Goal: Task Accomplishment & Management: Complete application form

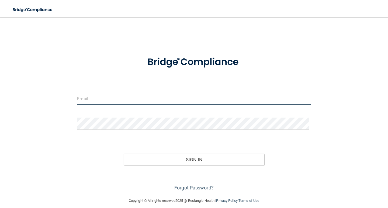
click at [92, 94] on input "email" at bounding box center [194, 99] width 234 height 12
type input "[EMAIL_ADDRESS][DOMAIN_NAME]"
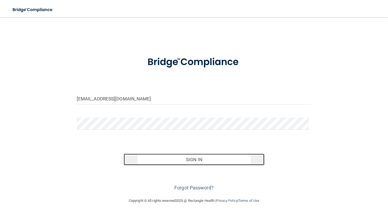
click at [192, 159] on button "Sign In" at bounding box center [194, 160] width 141 height 12
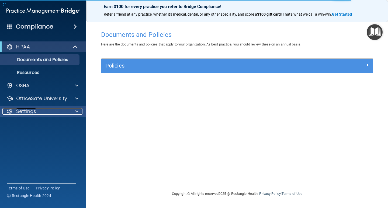
click at [73, 109] on div at bounding box center [75, 111] width 13 height 6
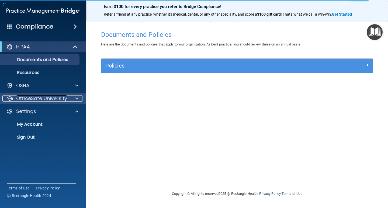
click at [70, 99] on div at bounding box center [75, 98] width 13 height 6
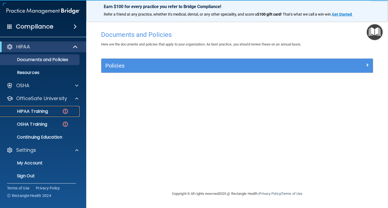
click at [44, 111] on p "HIPAA Training" at bounding box center [26, 111] width 44 height 5
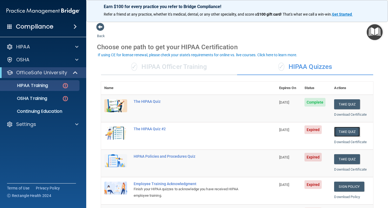
click at [343, 133] on button "Take Quiz" at bounding box center [347, 132] width 26 height 10
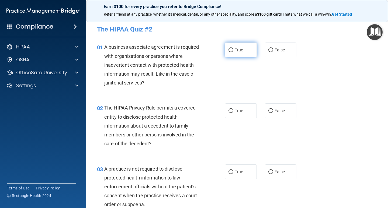
click at [229, 51] on input "True" at bounding box center [230, 50] width 5 height 4
radio input "true"
click at [268, 113] on input "False" at bounding box center [270, 111] width 5 height 4
radio input "true"
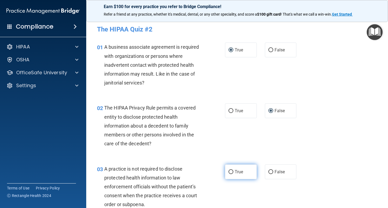
click at [228, 173] on input "True" at bounding box center [230, 172] width 5 height 4
radio input "true"
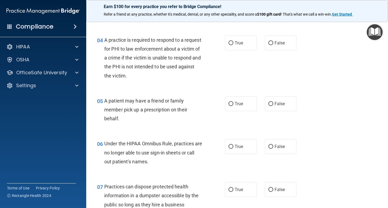
scroll to position [204, 0]
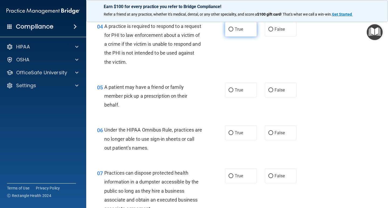
drag, startPoint x: 227, startPoint y: 29, endPoint x: 232, endPoint y: 33, distance: 6.1
click at [228, 30] on input "True" at bounding box center [230, 29] width 5 height 4
radio input "true"
drag, startPoint x: 270, startPoint y: 91, endPoint x: 267, endPoint y: 90, distance: 3.2
click at [268, 91] on input "False" at bounding box center [270, 90] width 5 height 4
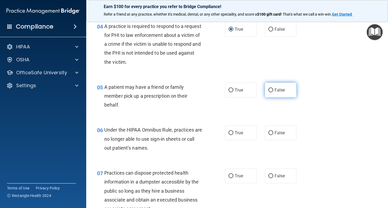
radio input "true"
click at [228, 133] on input "True" at bounding box center [230, 133] width 5 height 4
radio input "true"
click at [268, 175] on input "False" at bounding box center [270, 176] width 5 height 4
radio input "true"
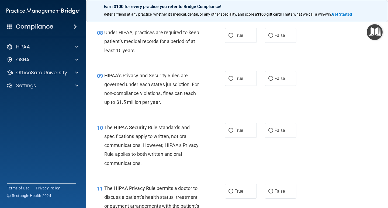
scroll to position [412, 0]
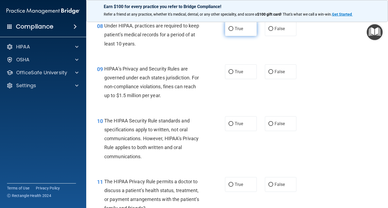
drag, startPoint x: 232, startPoint y: 31, endPoint x: 234, endPoint y: 34, distance: 3.4
click at [232, 33] on label "True" at bounding box center [241, 28] width 32 height 15
click at [232, 31] on input "True" at bounding box center [230, 29] width 5 height 4
radio input "true"
click at [268, 72] on input "False" at bounding box center [270, 72] width 5 height 4
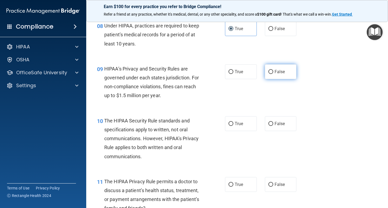
radio input "true"
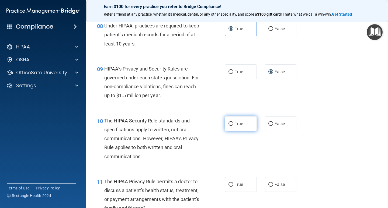
click at [225, 127] on label "True" at bounding box center [241, 123] width 32 height 15
click at [228, 126] on input "True" at bounding box center [230, 124] width 5 height 4
radio input "true"
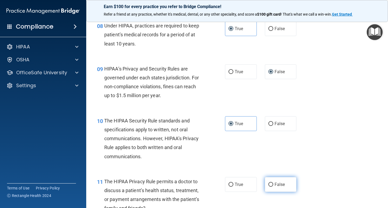
click at [268, 184] on input "False" at bounding box center [270, 185] width 5 height 4
radio input "true"
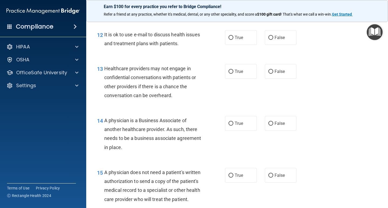
scroll to position [618, 0]
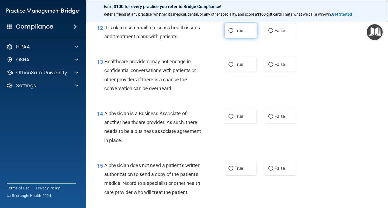
click at [228, 35] on label "True" at bounding box center [241, 30] width 32 height 15
click at [228, 33] on input "True" at bounding box center [230, 31] width 5 height 4
radio input "true"
drag, startPoint x: 270, startPoint y: 69, endPoint x: 266, endPoint y: 72, distance: 5.0
click at [270, 69] on label "False" at bounding box center [281, 64] width 32 height 15
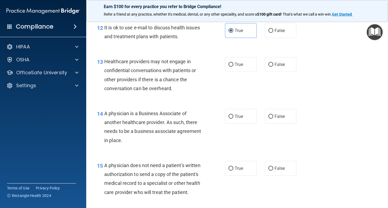
click at [270, 67] on input "False" at bounding box center [270, 65] width 5 height 4
radio input "true"
click at [229, 117] on input "True" at bounding box center [230, 117] width 5 height 4
radio input "true"
click at [269, 168] on input "False" at bounding box center [270, 169] width 5 height 4
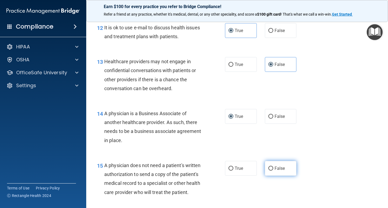
radio input "true"
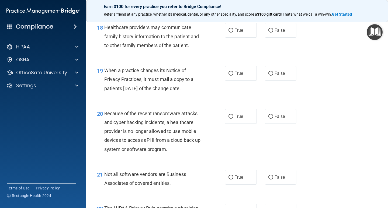
scroll to position [918, 0]
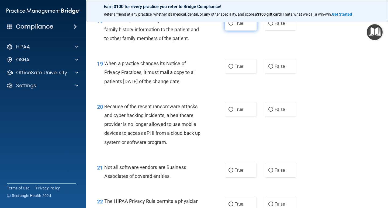
drag, startPoint x: 228, startPoint y: 36, endPoint x: 230, endPoint y: 39, distance: 3.4
click at [228, 31] on label "True" at bounding box center [241, 23] width 32 height 15
click at [228, 26] on input "True" at bounding box center [230, 24] width 5 height 4
radio input "true"
click at [268, 69] on input "False" at bounding box center [270, 67] width 5 height 4
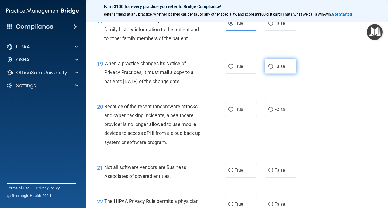
radio input "true"
click at [228, 112] on input "True" at bounding box center [230, 110] width 5 height 4
radio input "true"
click at [271, 178] on label "False" at bounding box center [281, 170] width 32 height 15
click at [271, 173] on input "False" at bounding box center [270, 171] width 5 height 4
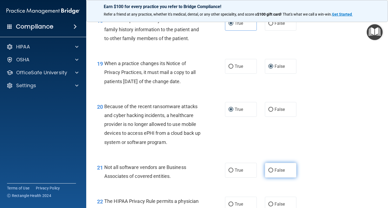
radio input "true"
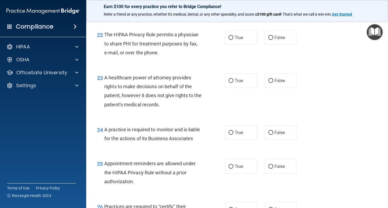
scroll to position [1094, 0]
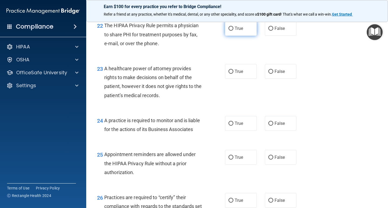
click at [230, 31] on input "True" at bounding box center [230, 29] width 5 height 4
radio input "true"
click at [269, 74] on input "False" at bounding box center [270, 72] width 5 height 4
radio input "true"
drag, startPoint x: 268, startPoint y: 130, endPoint x: 267, endPoint y: 134, distance: 3.3
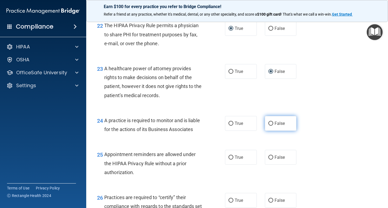
click at [268, 126] on input "False" at bounding box center [270, 124] width 5 height 4
radio input "true"
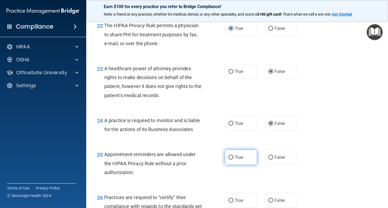
click at [229, 160] on input "True" at bounding box center [230, 158] width 5 height 4
radio input "true"
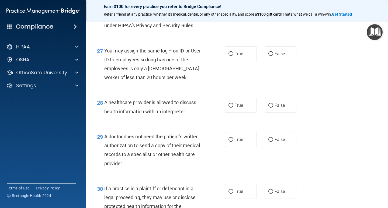
scroll to position [1282, 0]
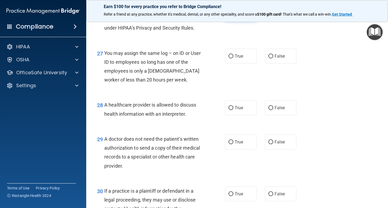
click at [231, 20] on label "True" at bounding box center [241, 13] width 32 height 15
drag, startPoint x: 228, startPoint y: 32, endPoint x: 232, endPoint y: 36, distance: 5.9
click at [228, 15] on input "True" at bounding box center [230, 13] width 5 height 4
radio input "true"
drag, startPoint x: 267, startPoint y: 83, endPoint x: 268, endPoint y: 89, distance: 5.8
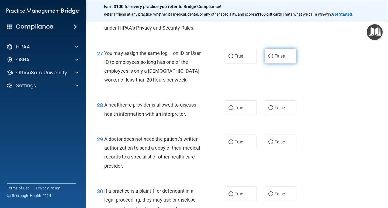
click at [268, 58] on input "False" at bounding box center [270, 56] width 5 height 4
radio input "true"
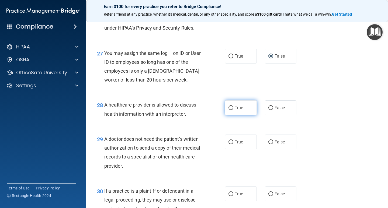
click at [228, 110] on input "True" at bounding box center [230, 108] width 5 height 4
radio input "true"
click at [274, 145] on span "False" at bounding box center [279, 141] width 11 height 5
click at [272, 144] on input "False" at bounding box center [270, 142] width 5 height 4
radio input "true"
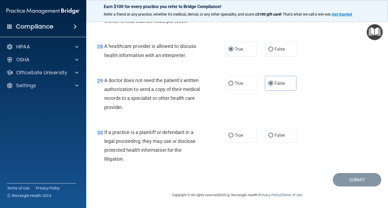
scroll to position [1367, 0]
click at [230, 135] on input "True" at bounding box center [230, 136] width 5 height 4
radio input "true"
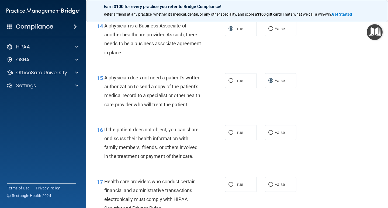
scroll to position [706, 0]
click at [225, 140] on label "True" at bounding box center [241, 132] width 32 height 15
click at [228, 135] on input "True" at bounding box center [230, 133] width 5 height 4
radio input "true"
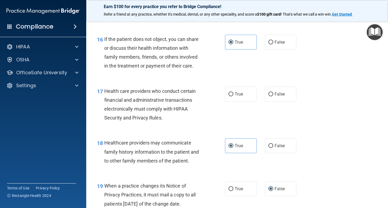
scroll to position [794, 0]
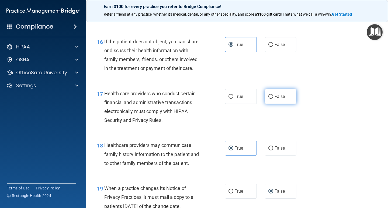
click at [268, 104] on label "False" at bounding box center [281, 96] width 32 height 15
click at [268, 99] on input "False" at bounding box center [270, 97] width 5 height 4
radio input "true"
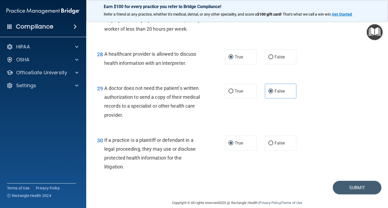
scroll to position [1367, 0]
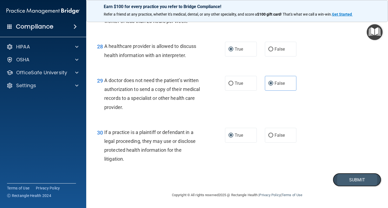
click at [350, 177] on button "Submit" at bounding box center [357, 180] width 48 height 14
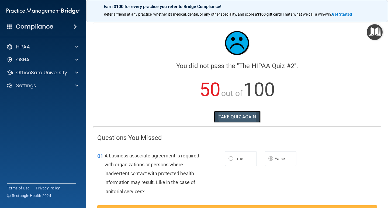
click at [222, 117] on button "TAKE QUIZ AGAIN" at bounding box center [237, 117] width 47 height 12
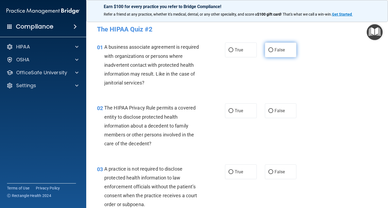
click at [268, 50] on input "False" at bounding box center [270, 50] width 5 height 4
radio input "true"
click at [229, 111] on input "True" at bounding box center [230, 111] width 5 height 4
radio input "true"
click at [265, 171] on label "False" at bounding box center [281, 172] width 32 height 15
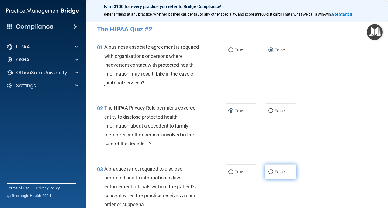
click at [268, 171] on input "False" at bounding box center [270, 172] width 5 height 4
radio input "true"
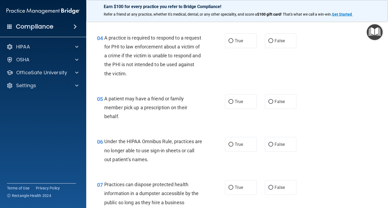
scroll to position [197, 0]
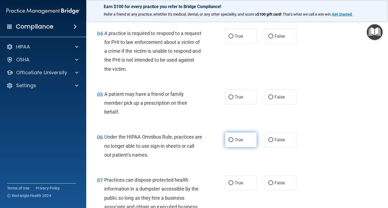
click at [229, 140] on input "True" at bounding box center [230, 140] width 5 height 4
radio input "true"
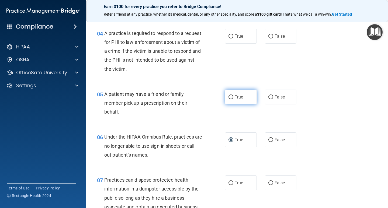
click at [229, 97] on input "True" at bounding box center [230, 97] width 5 height 4
radio input "true"
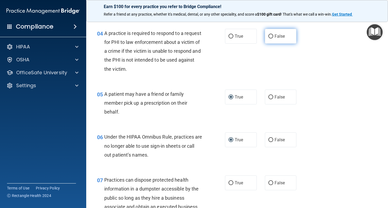
click at [268, 36] on input "False" at bounding box center [270, 36] width 5 height 4
radio input "true"
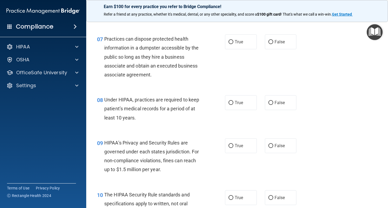
scroll to position [340, 0]
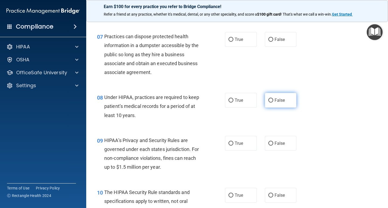
click at [269, 101] on input "False" at bounding box center [270, 101] width 5 height 4
radio input "true"
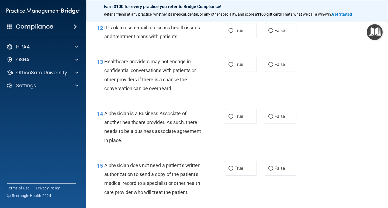
scroll to position [616, 0]
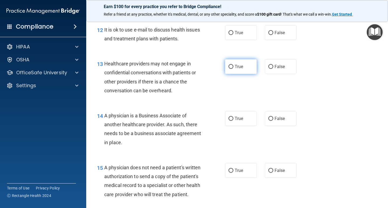
click at [229, 67] on input "True" at bounding box center [230, 67] width 5 height 4
radio input "true"
click at [230, 121] on input "True" at bounding box center [230, 119] width 5 height 4
radio input "true"
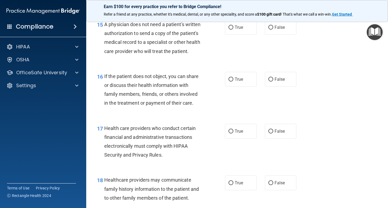
scroll to position [750, 0]
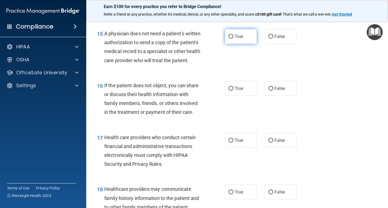
click at [228, 37] on input "True" at bounding box center [230, 37] width 5 height 4
radio input "true"
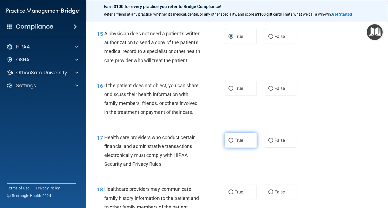
click at [229, 143] on input "True" at bounding box center [230, 141] width 5 height 4
radio input "true"
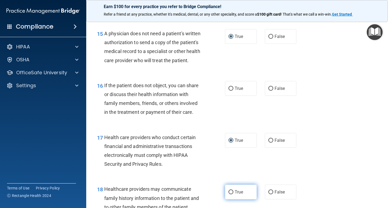
click at [230, 194] on input "True" at bounding box center [230, 192] width 5 height 4
radio input "true"
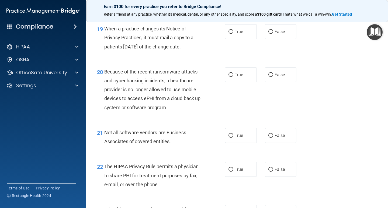
scroll to position [962, 0]
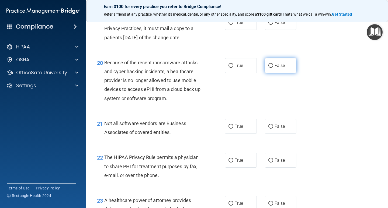
click at [269, 68] on input "False" at bounding box center [270, 66] width 5 height 4
radio input "true"
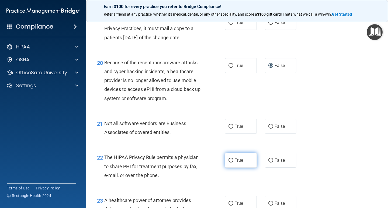
click at [231, 163] on input "True" at bounding box center [230, 161] width 5 height 4
radio input "true"
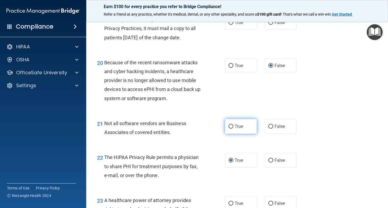
click at [228, 129] on input "True" at bounding box center [230, 127] width 5 height 4
radio input "true"
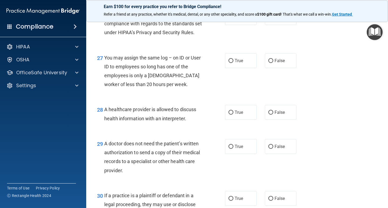
scroll to position [1319, 0]
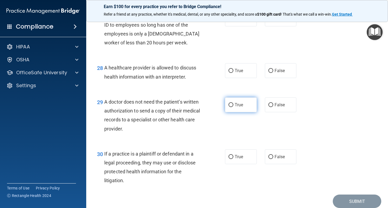
click at [228, 107] on input "True" at bounding box center [230, 105] width 5 height 4
radio input "true"
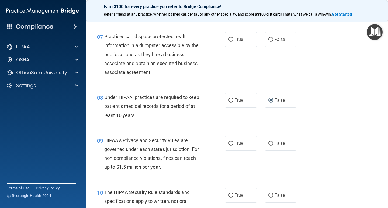
scroll to position [342, 0]
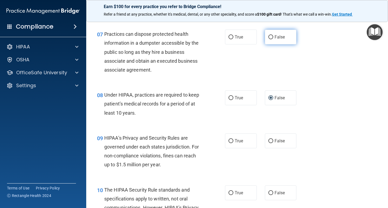
click at [269, 38] on input "False" at bounding box center [270, 37] width 5 height 4
radio input "true"
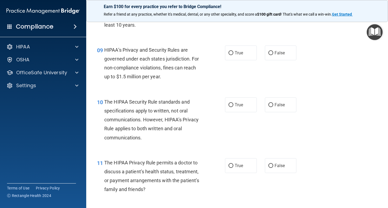
scroll to position [440, 0]
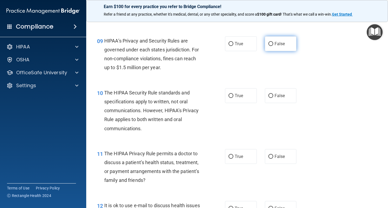
click at [268, 42] on input "False" at bounding box center [270, 44] width 5 height 4
radio input "true"
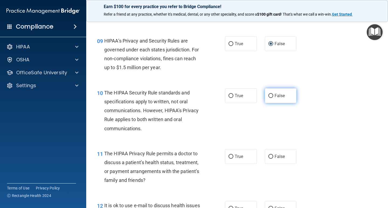
click at [268, 96] on input "False" at bounding box center [270, 96] width 5 height 4
radio input "true"
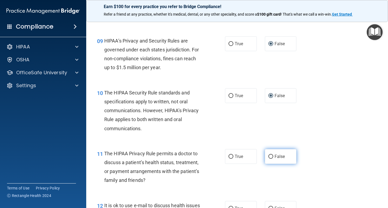
click at [269, 157] on input "False" at bounding box center [270, 157] width 5 height 4
radio input "true"
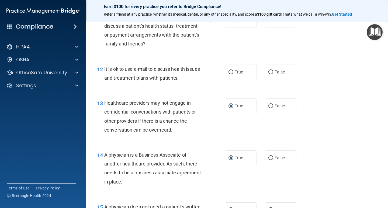
scroll to position [595, 0]
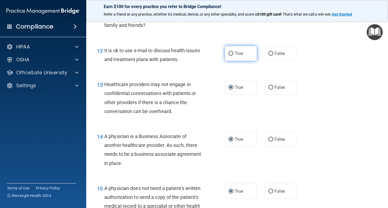
click at [229, 55] on input "True" at bounding box center [230, 54] width 5 height 4
radio input "true"
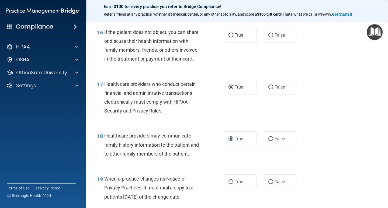
scroll to position [808, 0]
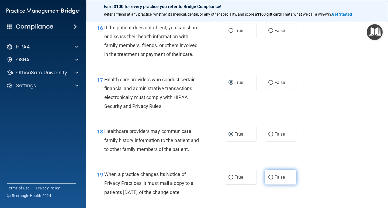
click at [268, 184] on label "False" at bounding box center [281, 177] width 32 height 15
click at [269, 180] on input "False" at bounding box center [270, 178] width 5 height 4
radio input "true"
click at [228, 33] on input "True" at bounding box center [230, 31] width 5 height 4
radio input "true"
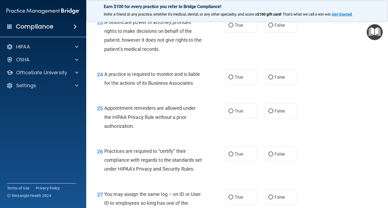
scroll to position [1136, 0]
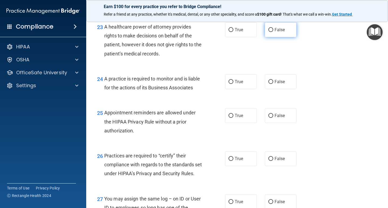
click at [268, 32] on input "False" at bounding box center [270, 30] width 5 height 4
radio input "true"
click at [269, 118] on input "False" at bounding box center [270, 116] width 5 height 4
radio input "true"
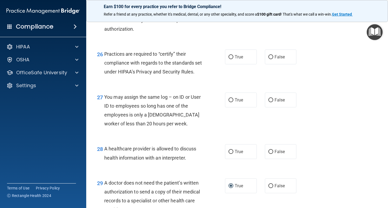
scroll to position [1233, 0]
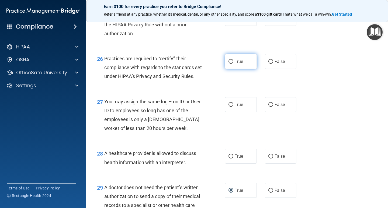
click at [228, 64] on input "True" at bounding box center [230, 62] width 5 height 4
radio input "true"
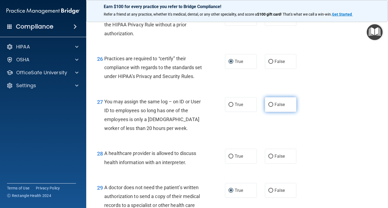
click at [268, 107] on input "False" at bounding box center [270, 105] width 5 height 4
radio input "true"
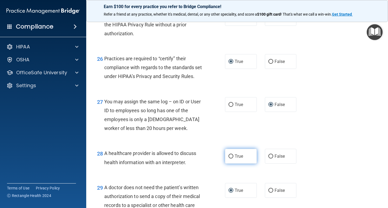
click at [225, 164] on label "True" at bounding box center [241, 156] width 32 height 15
click at [228, 159] on input "True" at bounding box center [230, 157] width 5 height 4
radio input "true"
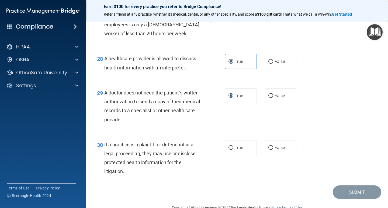
scroll to position [1367, 0]
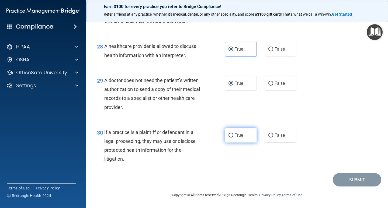
click at [228, 134] on input "True" at bounding box center [230, 136] width 5 height 4
radio input "true"
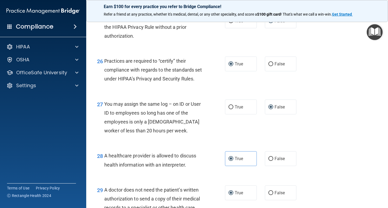
scroll to position [1141, 0]
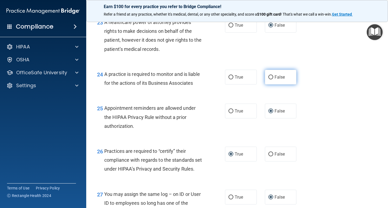
click at [268, 79] on input "False" at bounding box center [270, 77] width 5 height 4
radio input "true"
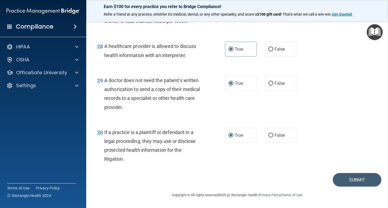
scroll to position [1367, 0]
click at [355, 178] on button "Submit" at bounding box center [357, 180] width 48 height 14
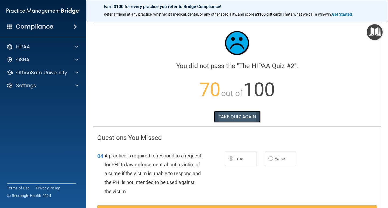
click at [235, 116] on button "TAKE QUIZ AGAIN" at bounding box center [237, 117] width 47 height 12
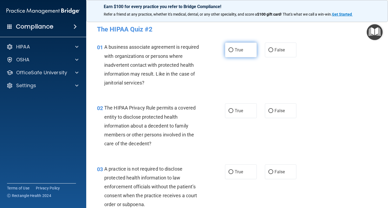
click at [228, 51] on input "True" at bounding box center [230, 50] width 5 height 4
radio input "true"
click at [268, 50] on input "False" at bounding box center [270, 50] width 5 height 4
radio input "true"
radio input "false"
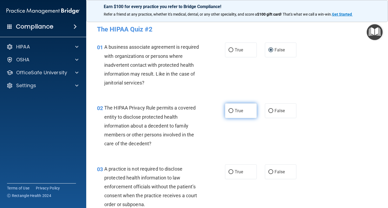
click at [229, 110] on input "True" at bounding box center [230, 111] width 5 height 4
radio input "true"
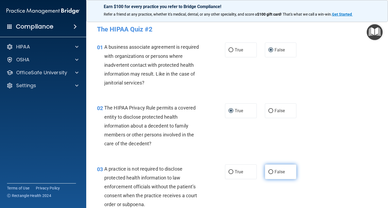
click at [268, 172] on input "False" at bounding box center [270, 172] width 5 height 4
radio input "true"
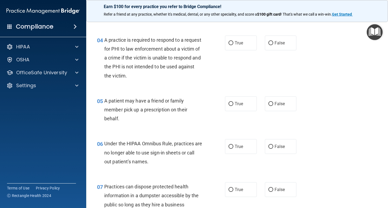
scroll to position [199, 0]
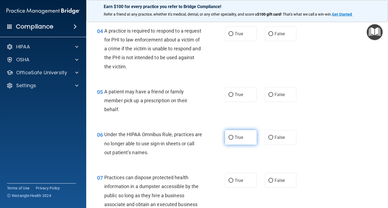
click at [228, 138] on input "True" at bounding box center [230, 138] width 5 height 4
radio input "true"
click at [228, 34] on input "True" at bounding box center [230, 34] width 5 height 4
radio input "true"
click at [266, 95] on label "False" at bounding box center [281, 94] width 32 height 15
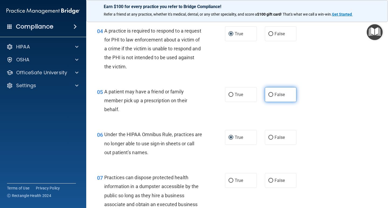
click at [270, 96] on input "False" at bounding box center [270, 95] width 5 height 4
radio input "true"
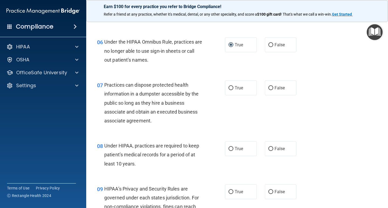
scroll to position [298, 0]
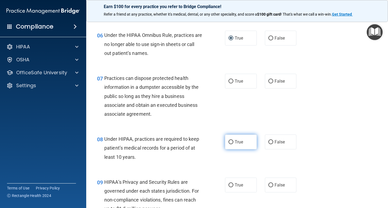
click at [228, 141] on input "True" at bounding box center [230, 142] width 5 height 4
radio input "true"
click at [228, 187] on input "True" at bounding box center [230, 185] width 5 height 4
radio input "true"
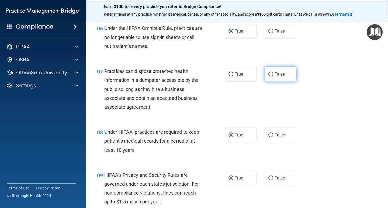
click at [268, 75] on input "False" at bounding box center [270, 74] width 5 height 4
radio input "true"
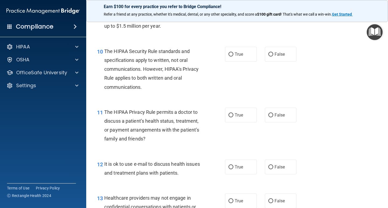
scroll to position [484, 0]
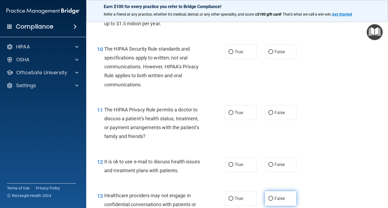
click at [268, 197] on input "False" at bounding box center [270, 199] width 5 height 4
radio input "true"
click at [229, 50] on input "True" at bounding box center [230, 52] width 5 height 4
radio input "true"
click at [268, 115] on input "False" at bounding box center [270, 113] width 5 height 4
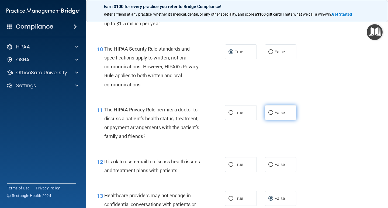
radio input "true"
click at [230, 199] on input "True" at bounding box center [230, 199] width 5 height 4
radio input "true"
radio input "false"
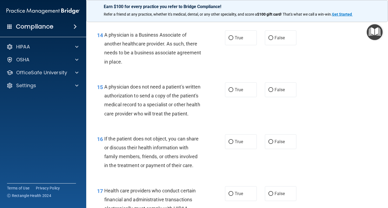
scroll to position [694, 0]
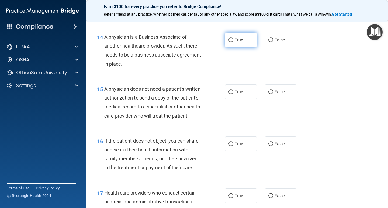
click at [228, 36] on label "True" at bounding box center [241, 40] width 32 height 15
click at [228, 38] on input "True" at bounding box center [230, 40] width 5 height 4
radio input "true"
click at [270, 92] on input "False" at bounding box center [270, 92] width 5 height 4
radio input "true"
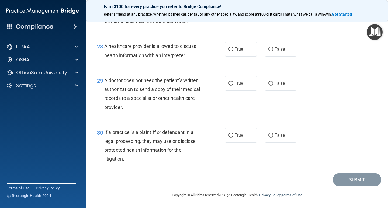
scroll to position [1367, 0]
click at [229, 85] on input "True" at bounding box center [230, 84] width 5 height 4
radio input "true"
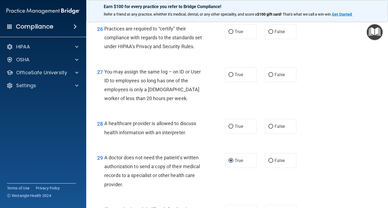
scroll to position [1210, 0]
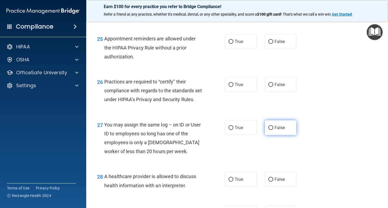
click at [268, 130] on input "False" at bounding box center [270, 128] width 5 height 4
radio input "true"
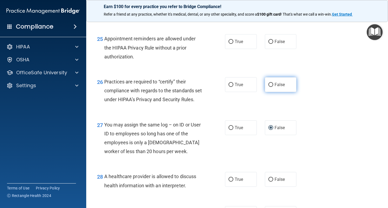
drag, startPoint x: 268, startPoint y: 102, endPoint x: 262, endPoint y: 116, distance: 15.2
click at [268, 87] on input "False" at bounding box center [270, 85] width 5 height 4
radio input "true"
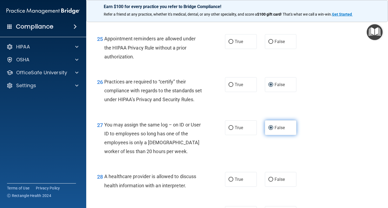
click at [269, 130] on input "False" at bounding box center [270, 128] width 5 height 4
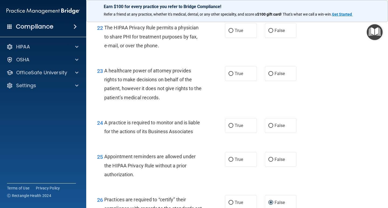
scroll to position [1078, 0]
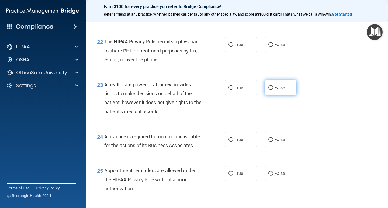
click at [270, 95] on label "False" at bounding box center [281, 87] width 32 height 15
click at [270, 90] on input "False" at bounding box center [270, 88] width 5 height 4
radio input "true"
click at [231, 95] on label "True" at bounding box center [241, 87] width 32 height 15
click at [231, 90] on input "True" at bounding box center [230, 88] width 5 height 4
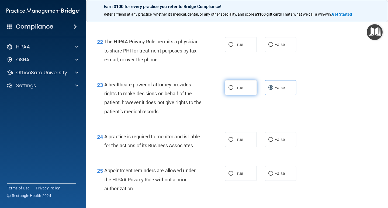
radio input "true"
radio input "false"
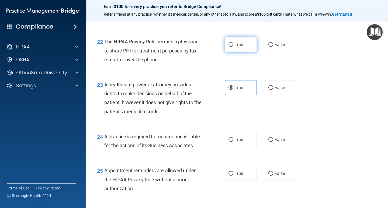
click at [231, 52] on label "True" at bounding box center [241, 44] width 32 height 15
click at [229, 47] on input "True" at bounding box center [230, 45] width 5 height 4
radio input "true"
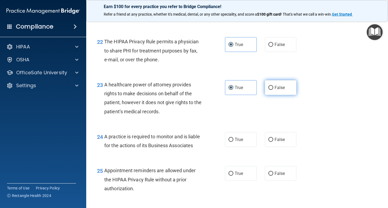
click at [268, 90] on input "False" at bounding box center [270, 88] width 5 height 4
radio input "true"
radio input "false"
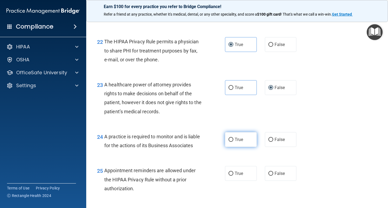
click at [229, 142] on input "True" at bounding box center [230, 140] width 5 height 4
radio input "true"
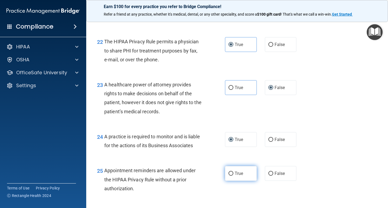
click at [228, 176] on input "True" at bounding box center [230, 174] width 5 height 4
radio input "true"
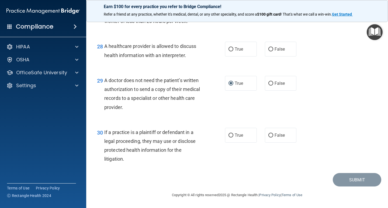
scroll to position [1353, 0]
click at [228, 51] on input "True" at bounding box center [230, 49] width 5 height 4
radio input "true"
click at [229, 138] on input "True" at bounding box center [230, 136] width 5 height 4
radio input "true"
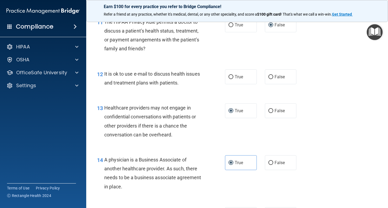
scroll to position [583, 0]
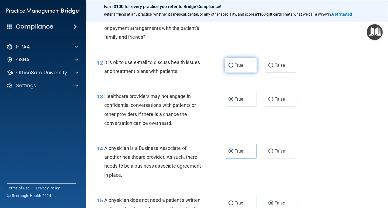
click at [228, 67] on input "True" at bounding box center [230, 66] width 5 height 4
radio input "true"
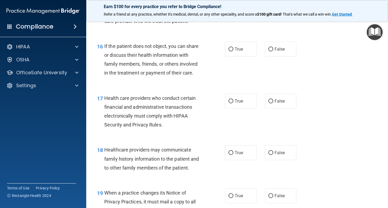
scroll to position [798, 0]
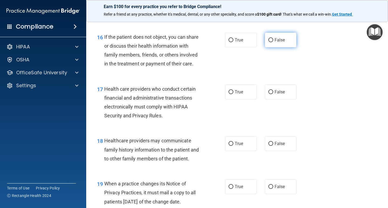
click at [268, 42] on input "False" at bounding box center [270, 40] width 5 height 4
radio input "true"
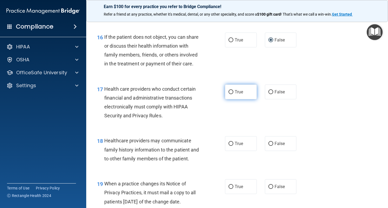
click at [228, 94] on input "True" at bounding box center [230, 92] width 5 height 4
radio input "true"
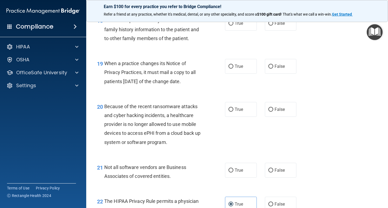
scroll to position [916, 0]
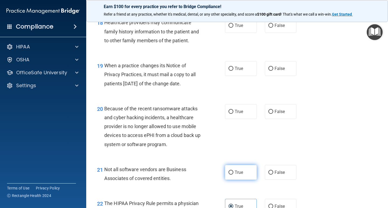
click at [228, 175] on input "True" at bounding box center [230, 173] width 5 height 4
radio input "true"
click at [229, 28] on input "True" at bounding box center [230, 26] width 5 height 4
radio input "true"
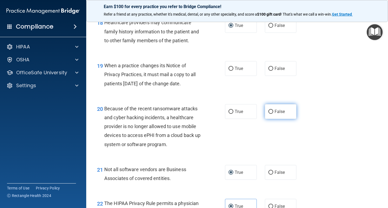
click at [268, 114] on input "False" at bounding box center [270, 112] width 5 height 4
radio input "true"
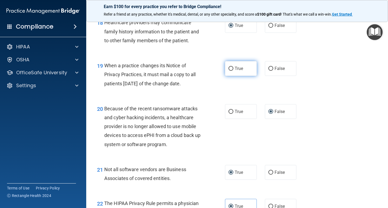
click at [228, 71] on input "True" at bounding box center [230, 69] width 5 height 4
radio input "true"
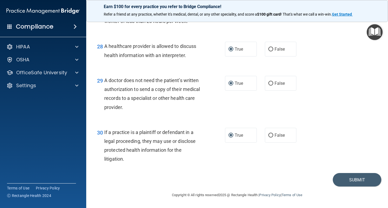
scroll to position [1367, 0]
click at [349, 176] on button "Submit" at bounding box center [357, 180] width 48 height 14
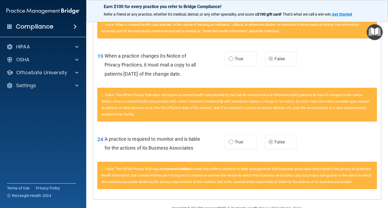
scroll to position [912, 0]
